Goal: Find specific page/section: Find specific page/section

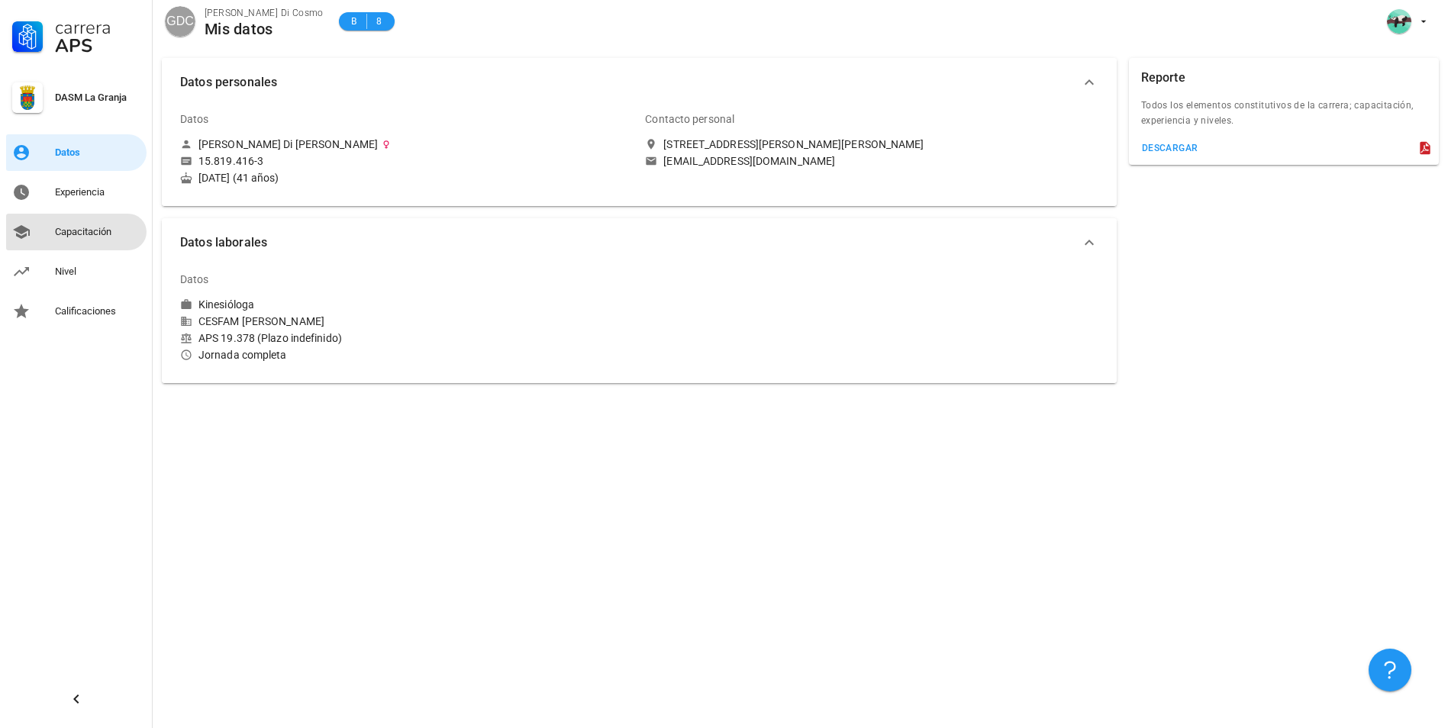
click at [62, 231] on div "Capacitación" at bounding box center [97, 232] width 85 height 12
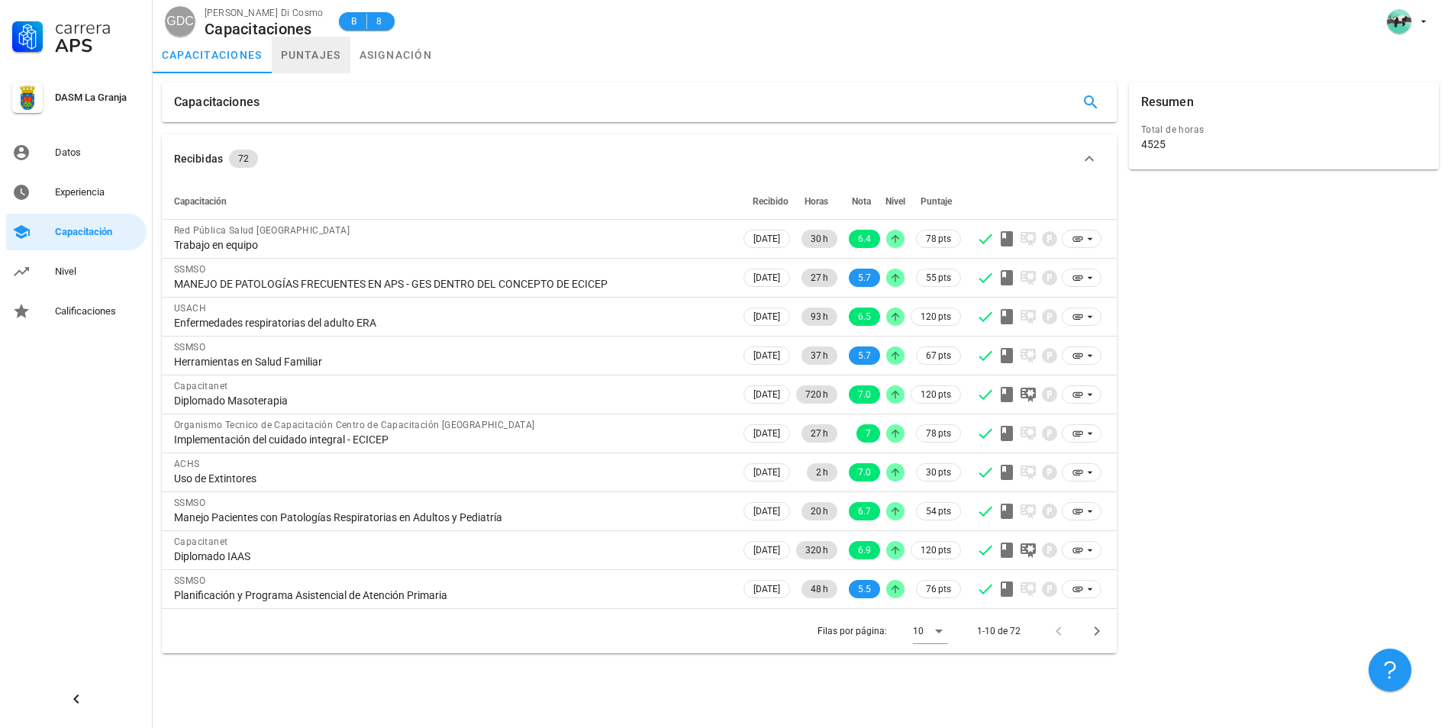
click at [303, 58] on link "puntajes" at bounding box center [311, 55] width 79 height 37
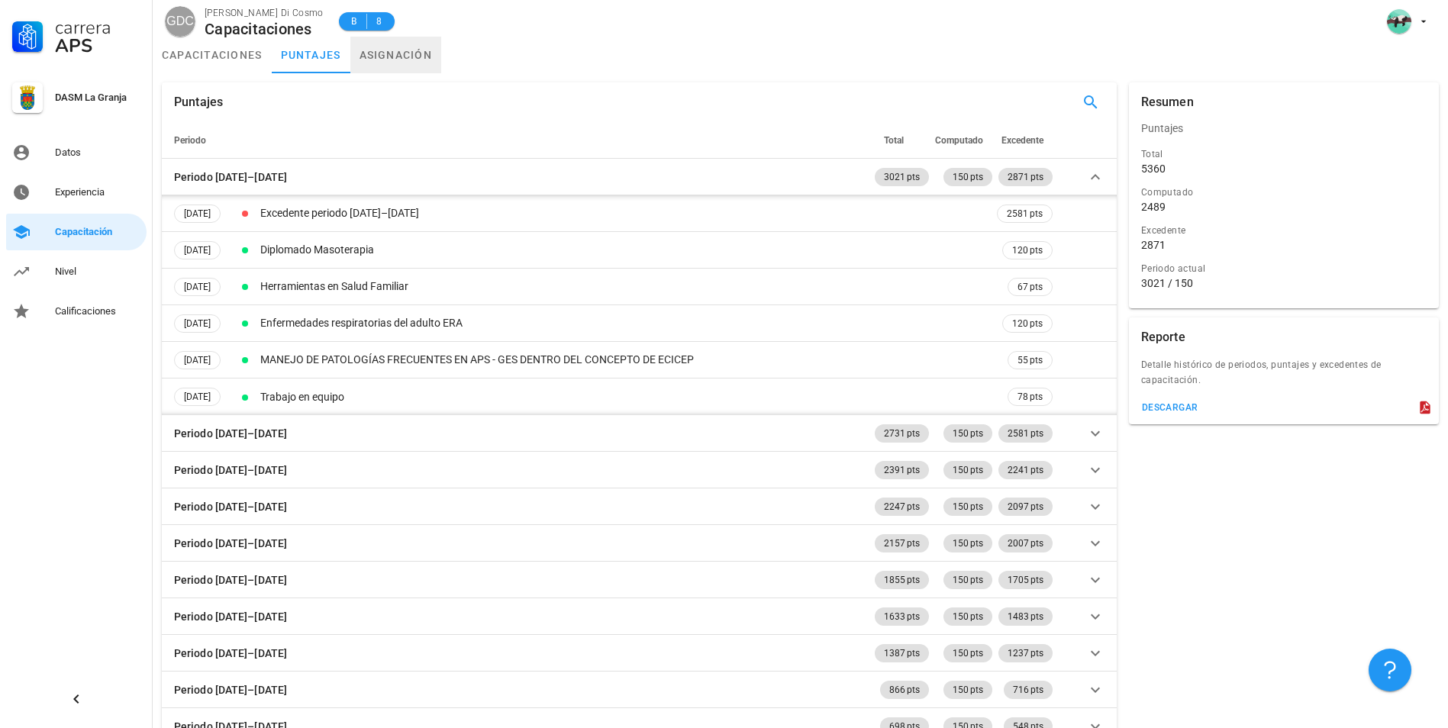
click at [380, 54] on link "asignación" at bounding box center [396, 55] width 92 height 37
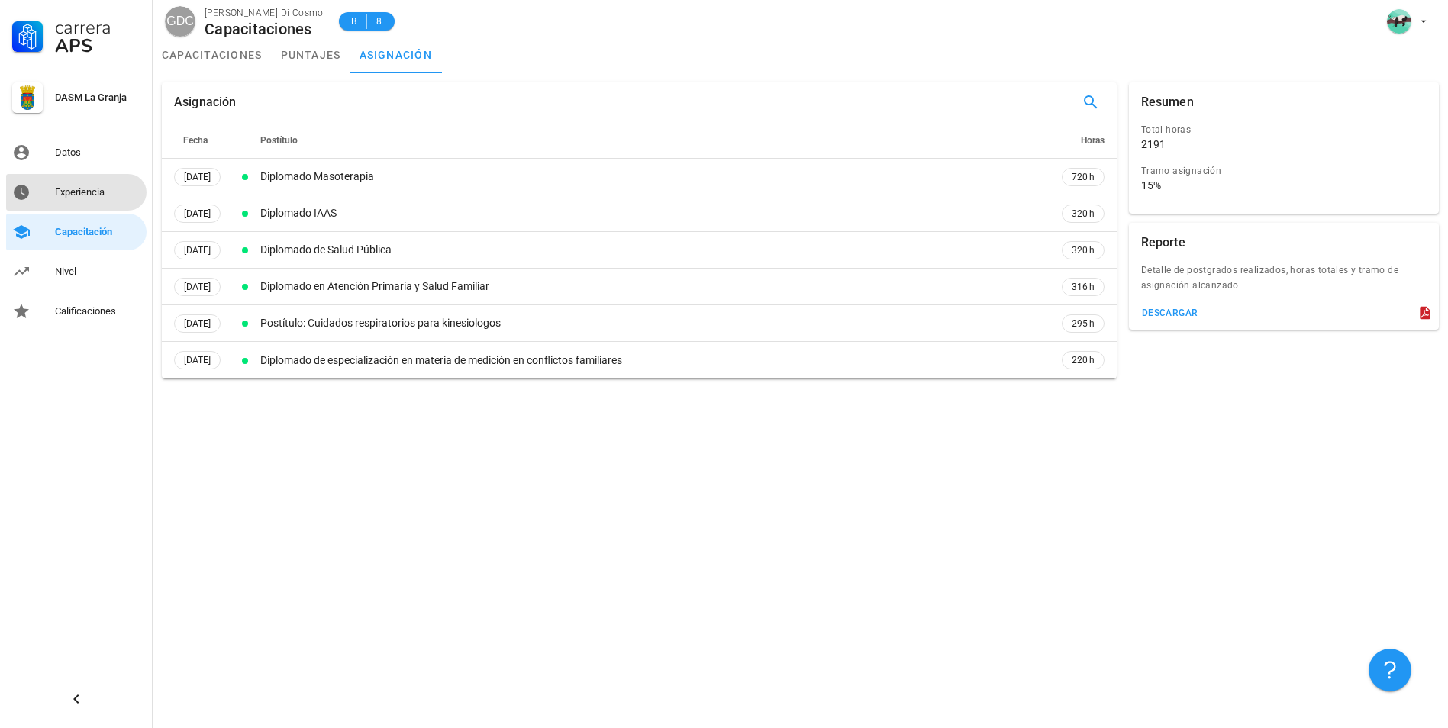
click at [96, 200] on div "Experiencia" at bounding box center [97, 192] width 85 height 24
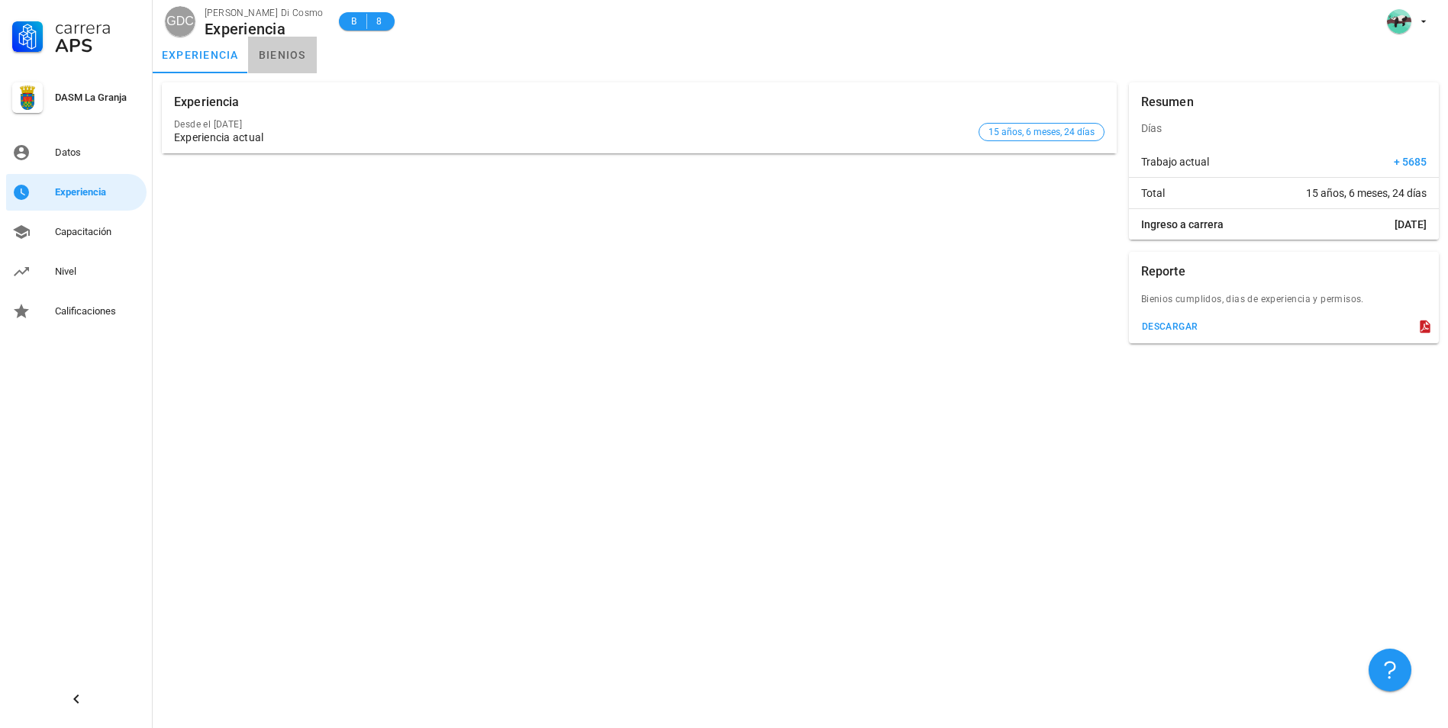
click at [274, 55] on link "bienios" at bounding box center [282, 55] width 69 height 37
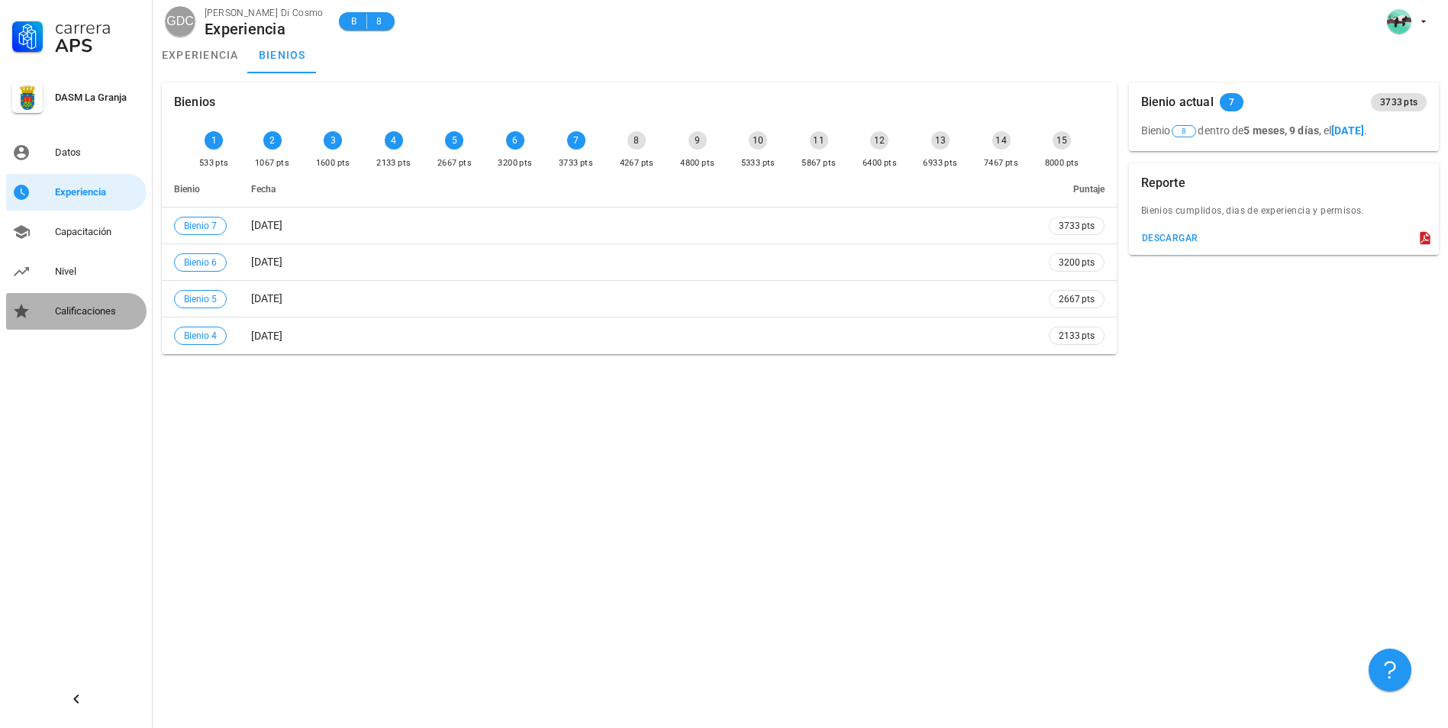
click at [72, 316] on div "Calificaciones" at bounding box center [97, 311] width 85 height 12
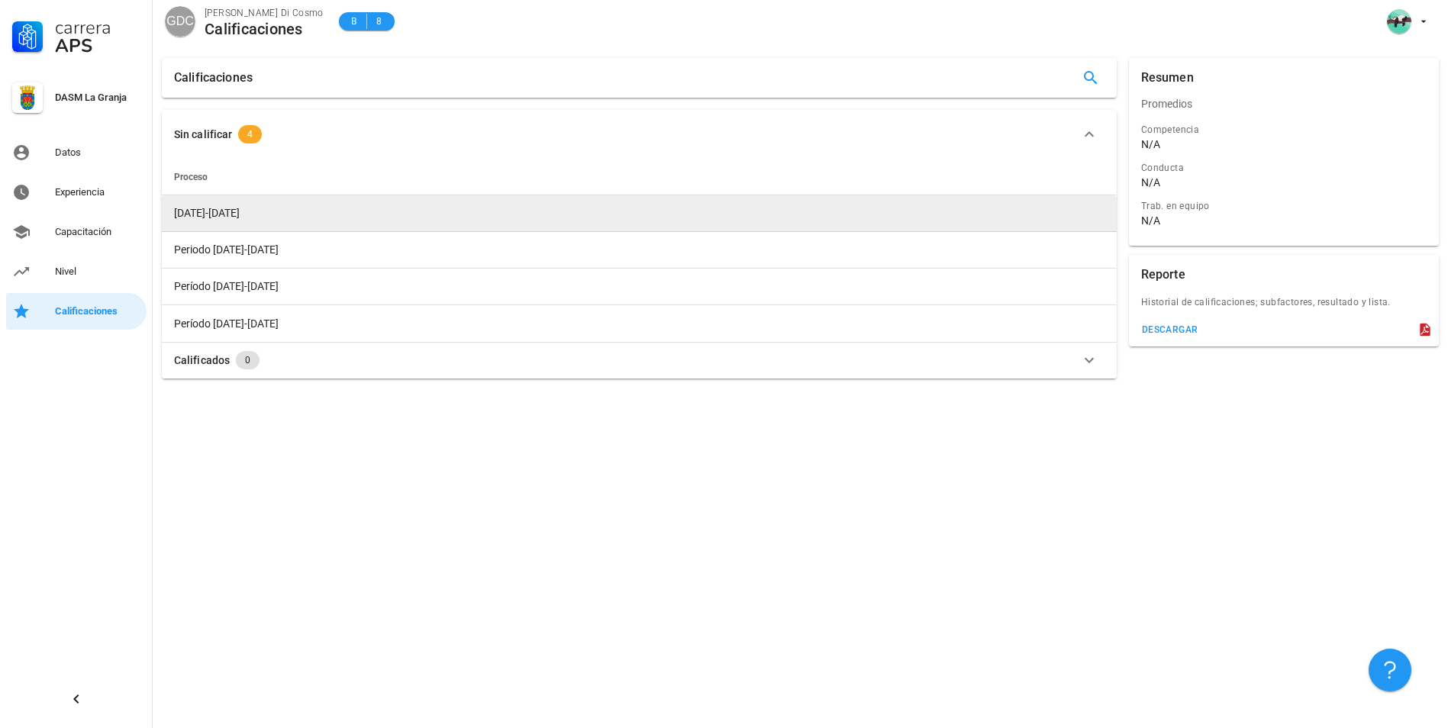
click at [190, 219] on span "[DATE]-[DATE]" at bounding box center [207, 213] width 66 height 12
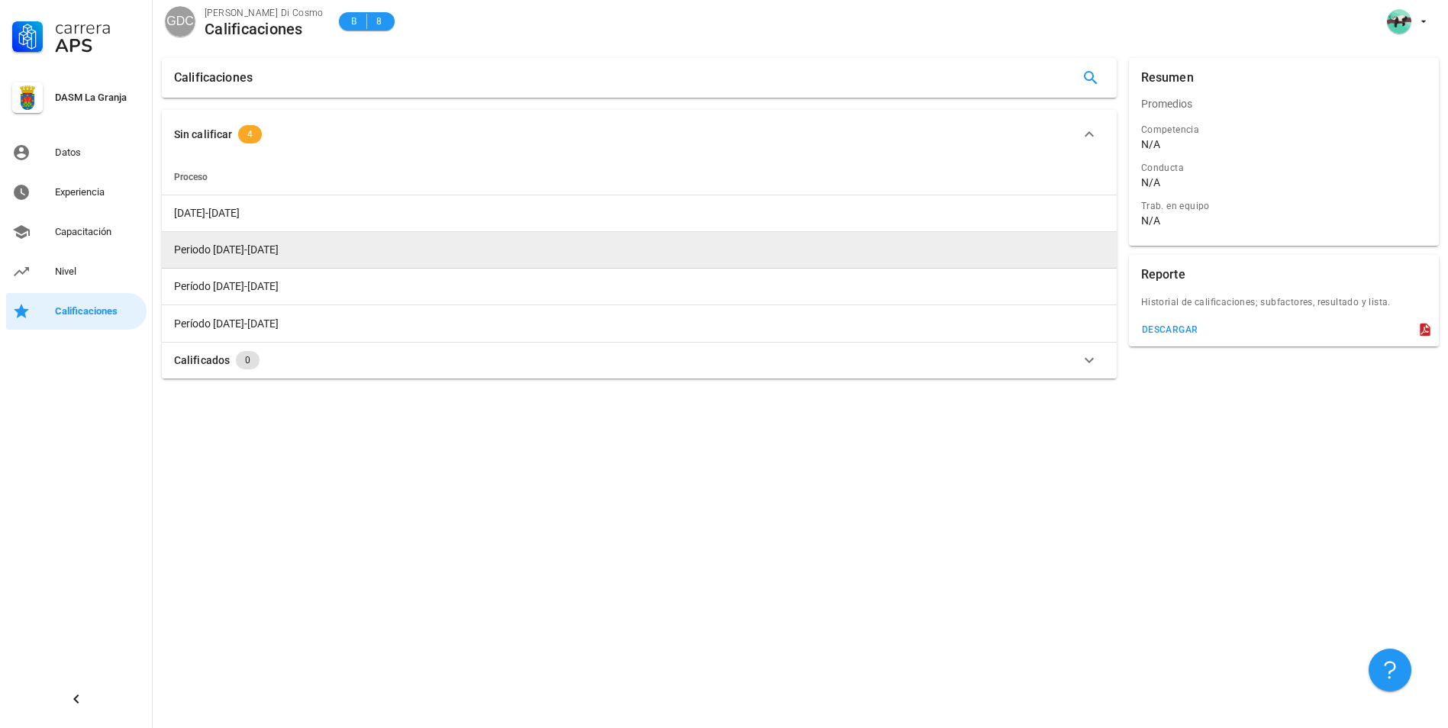
click at [192, 246] on span "Periodo [DATE]-[DATE]" at bounding box center [226, 250] width 105 height 12
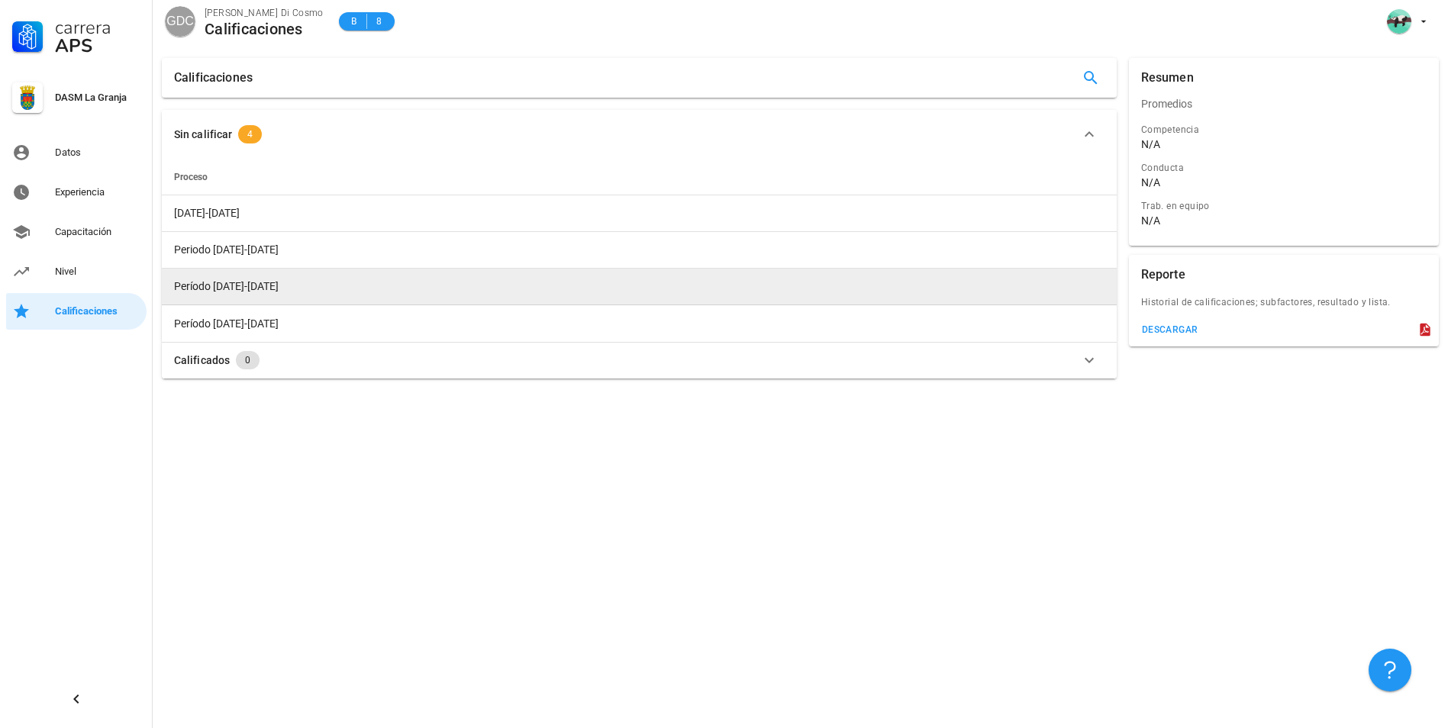
click at [192, 283] on span "Período [DATE]-[DATE]" at bounding box center [226, 286] width 105 height 12
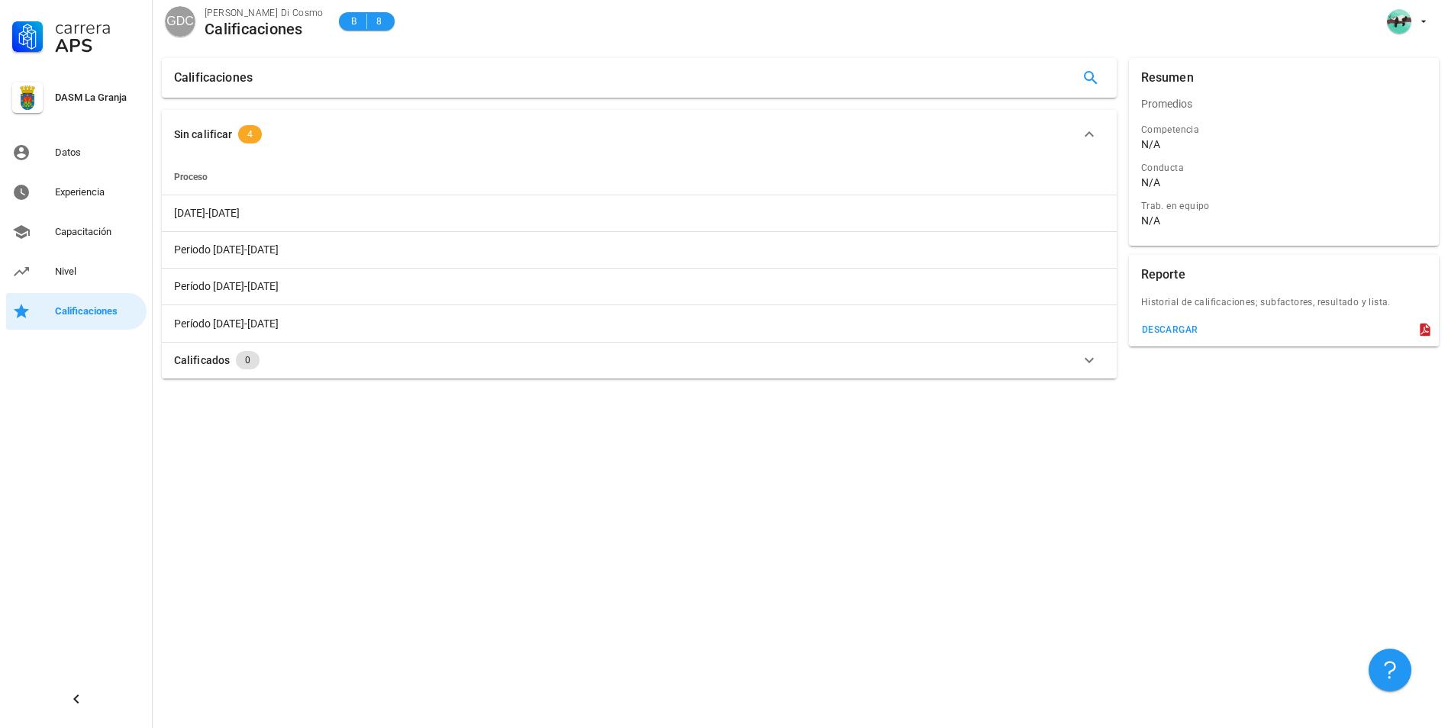
click at [24, 99] on div at bounding box center [27, 97] width 31 height 31
click at [44, 142] on link "Datos" at bounding box center [76, 152] width 140 height 37
